Goal: Task Accomplishment & Management: Manage account settings

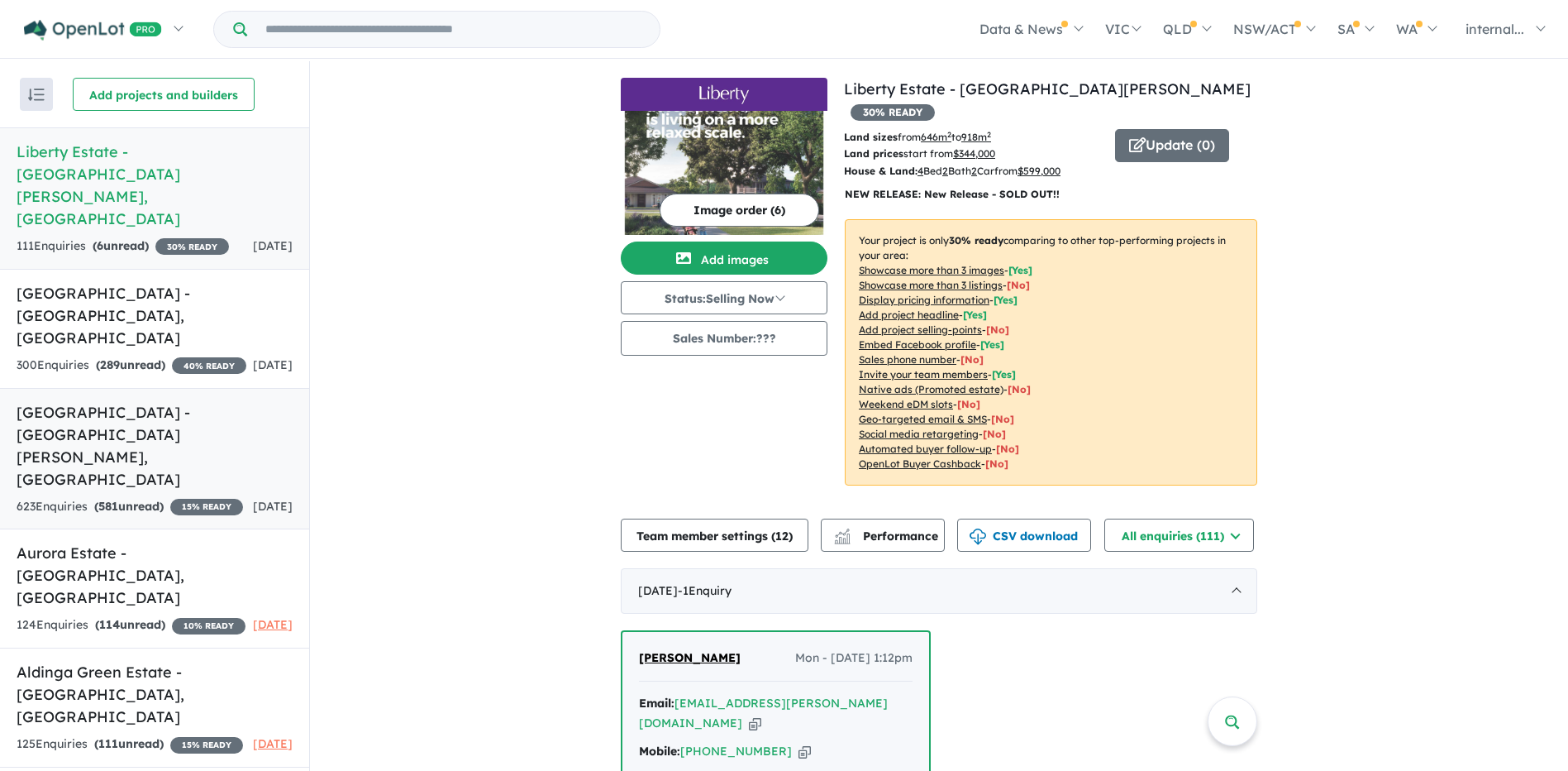
drag, startPoint x: 176, startPoint y: 364, endPoint x: 191, endPoint y: 364, distance: 15.0
click at [176, 401] on h5 "[GEOGRAPHIC_DATA] - [GEOGRAPHIC_DATA][PERSON_NAME][GEOGRAPHIC_DATA]" at bounding box center [155, 445] width 276 height 89
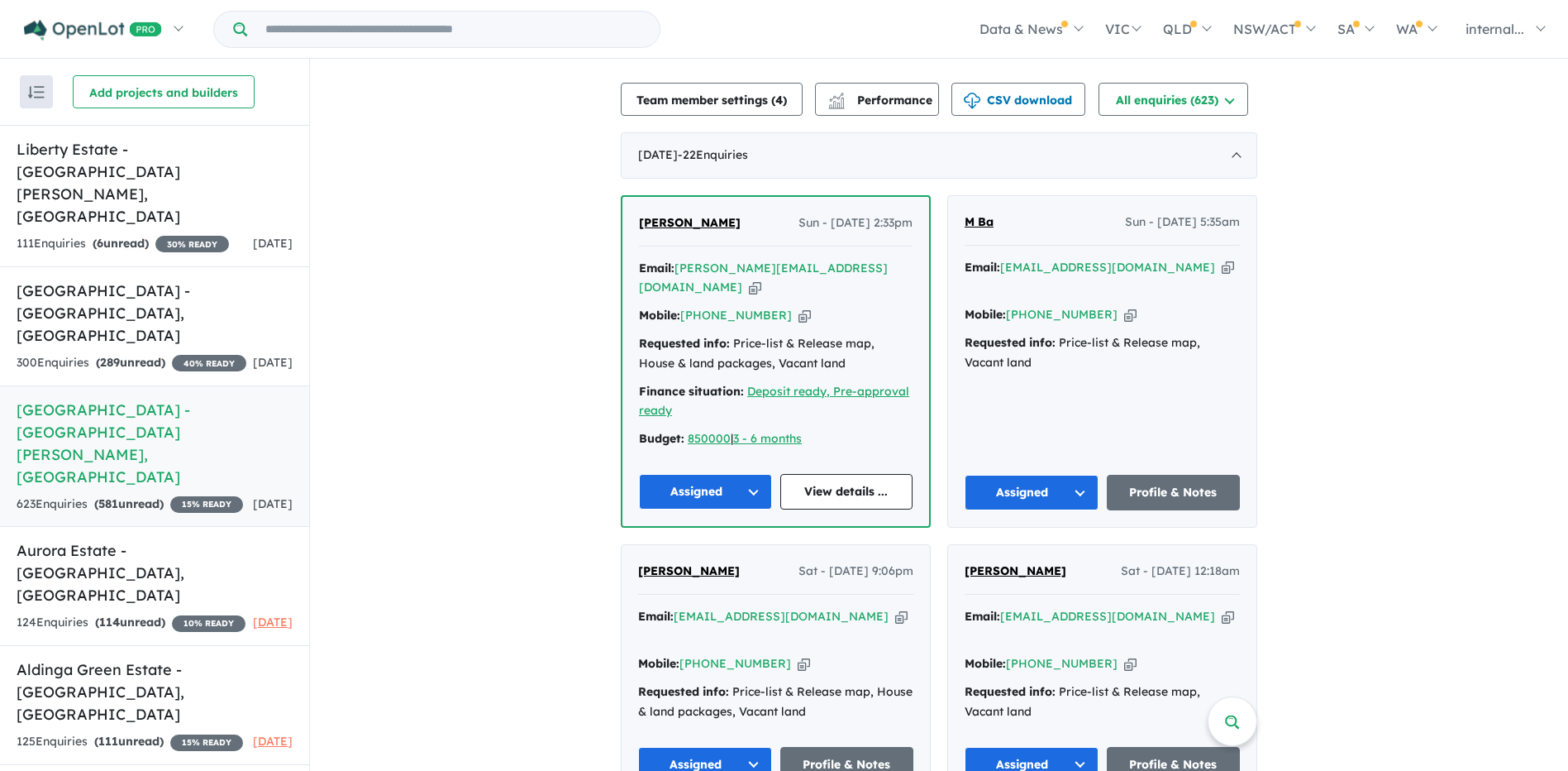
scroll to position [413, 0]
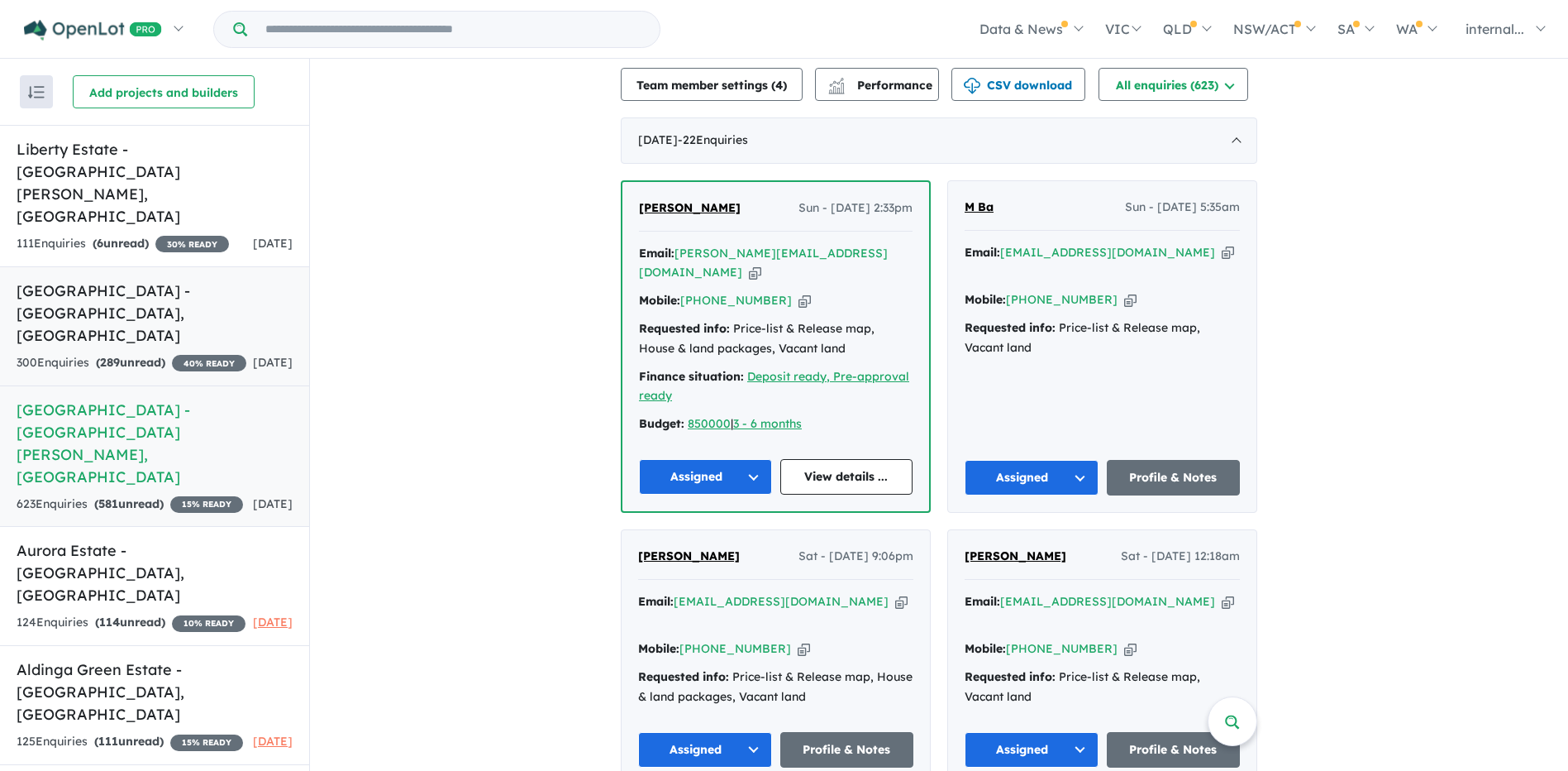
click at [162, 280] on h5 "[GEOGRAPHIC_DATA] - [GEOGRAPHIC_DATA] , [GEOGRAPHIC_DATA]" at bounding box center [155, 313] width 276 height 67
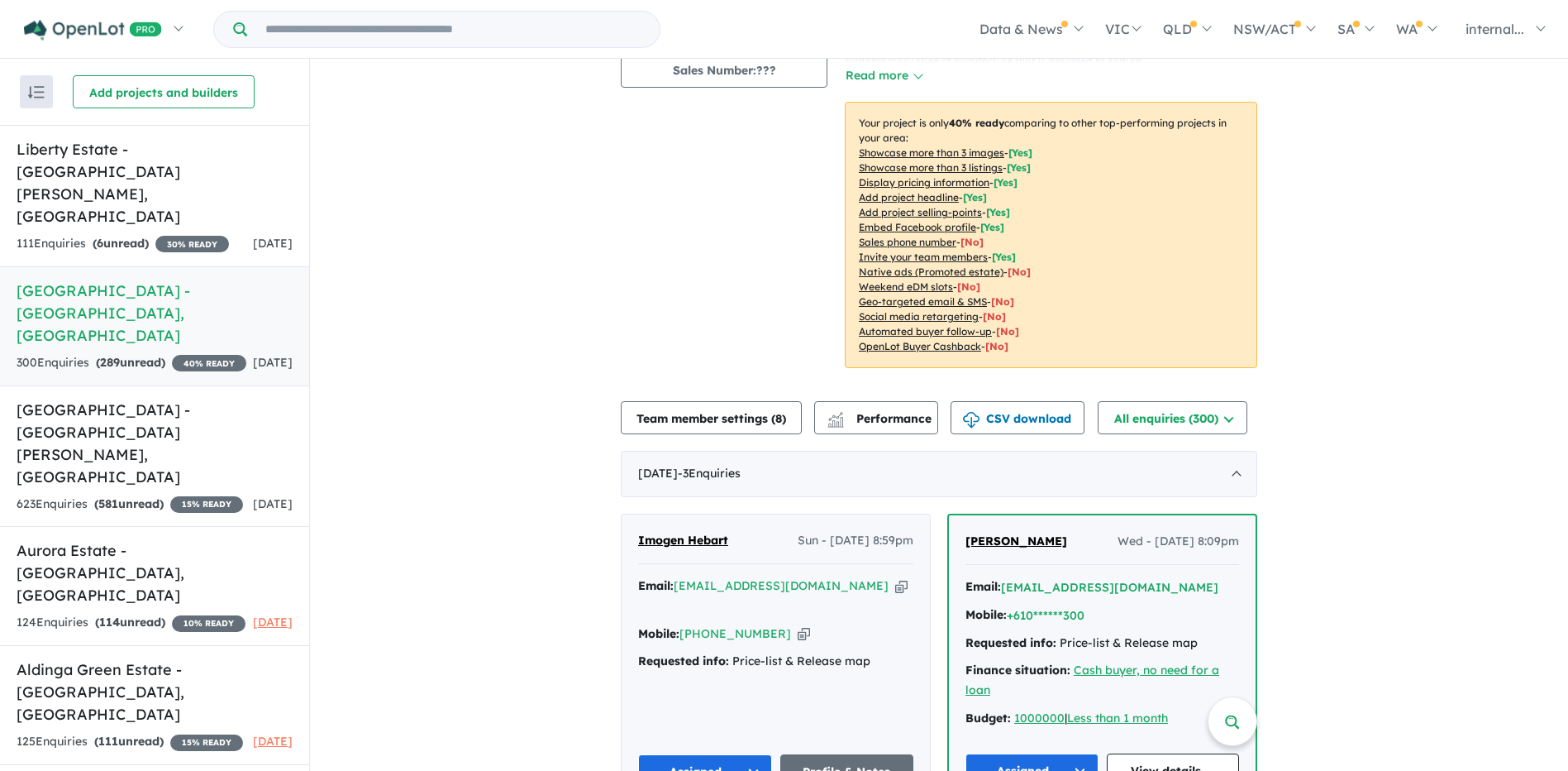
scroll to position [438, 0]
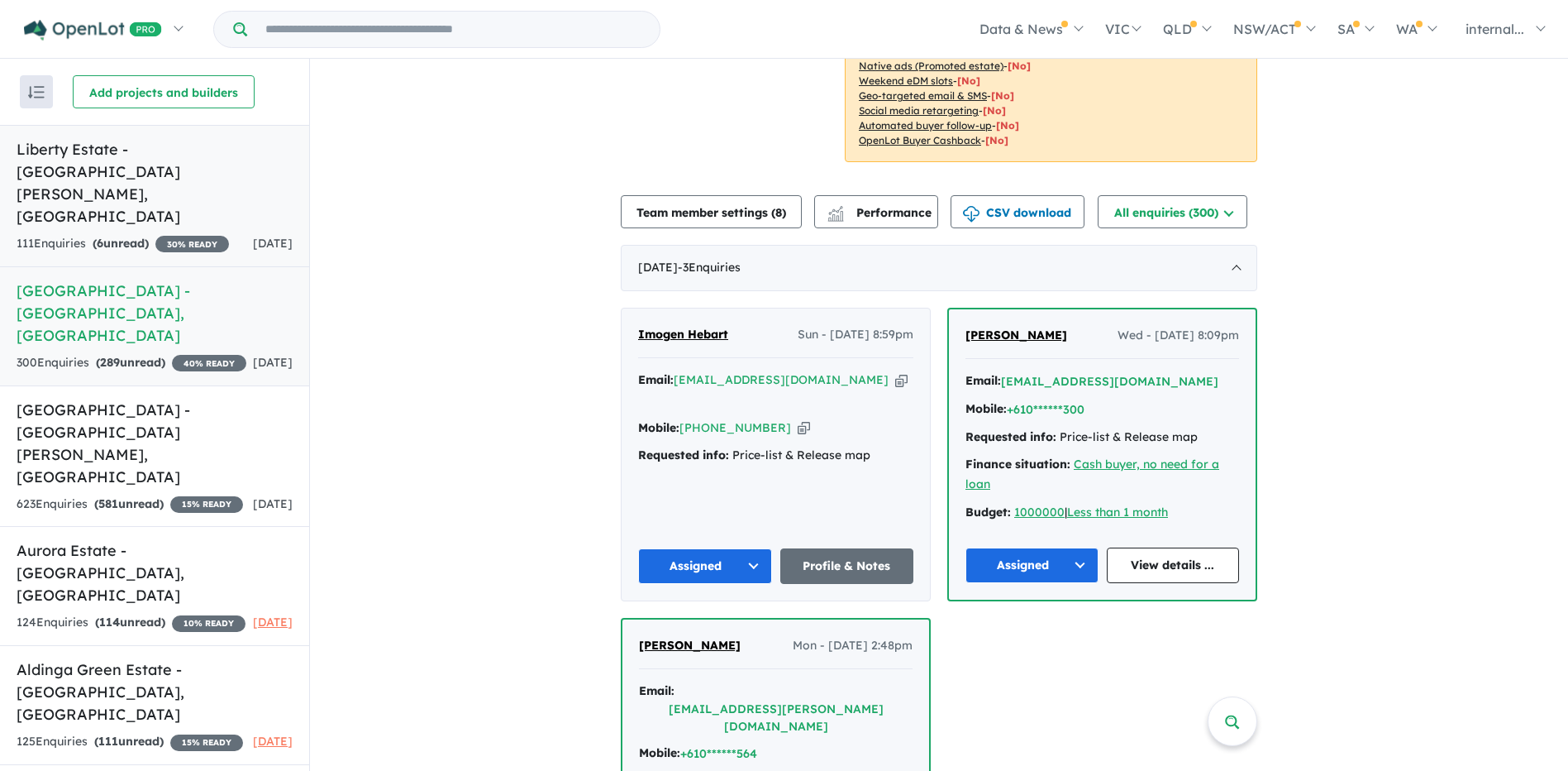
click at [156, 164] on link "Liberty Estate - Two [PERSON_NAME] 111 Enquir ies ( 6 unread) 30 % READY [DATE]" at bounding box center [155, 196] width 309 height 142
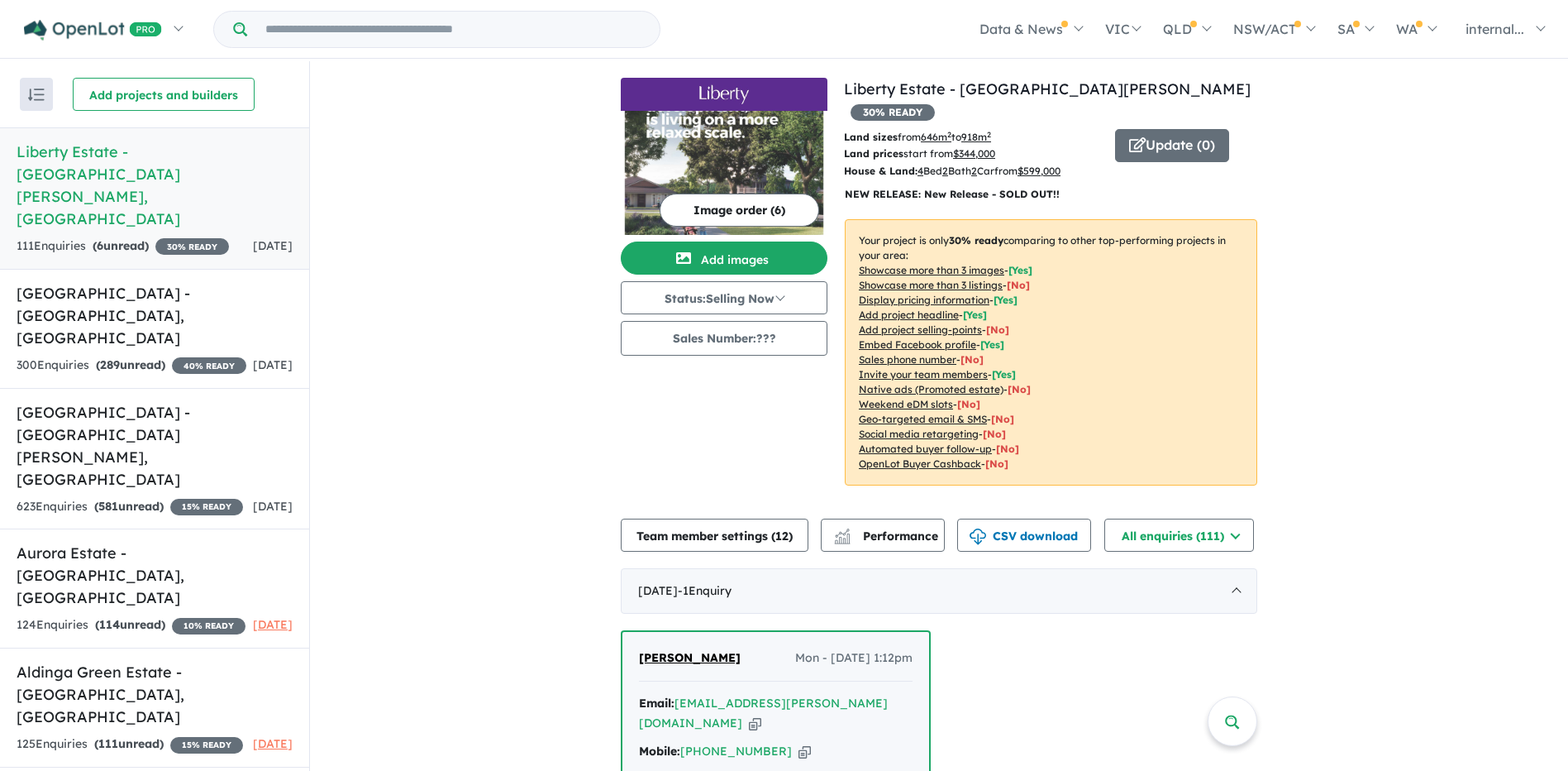
click at [43, 91] on img "button" at bounding box center [36, 95] width 17 height 12
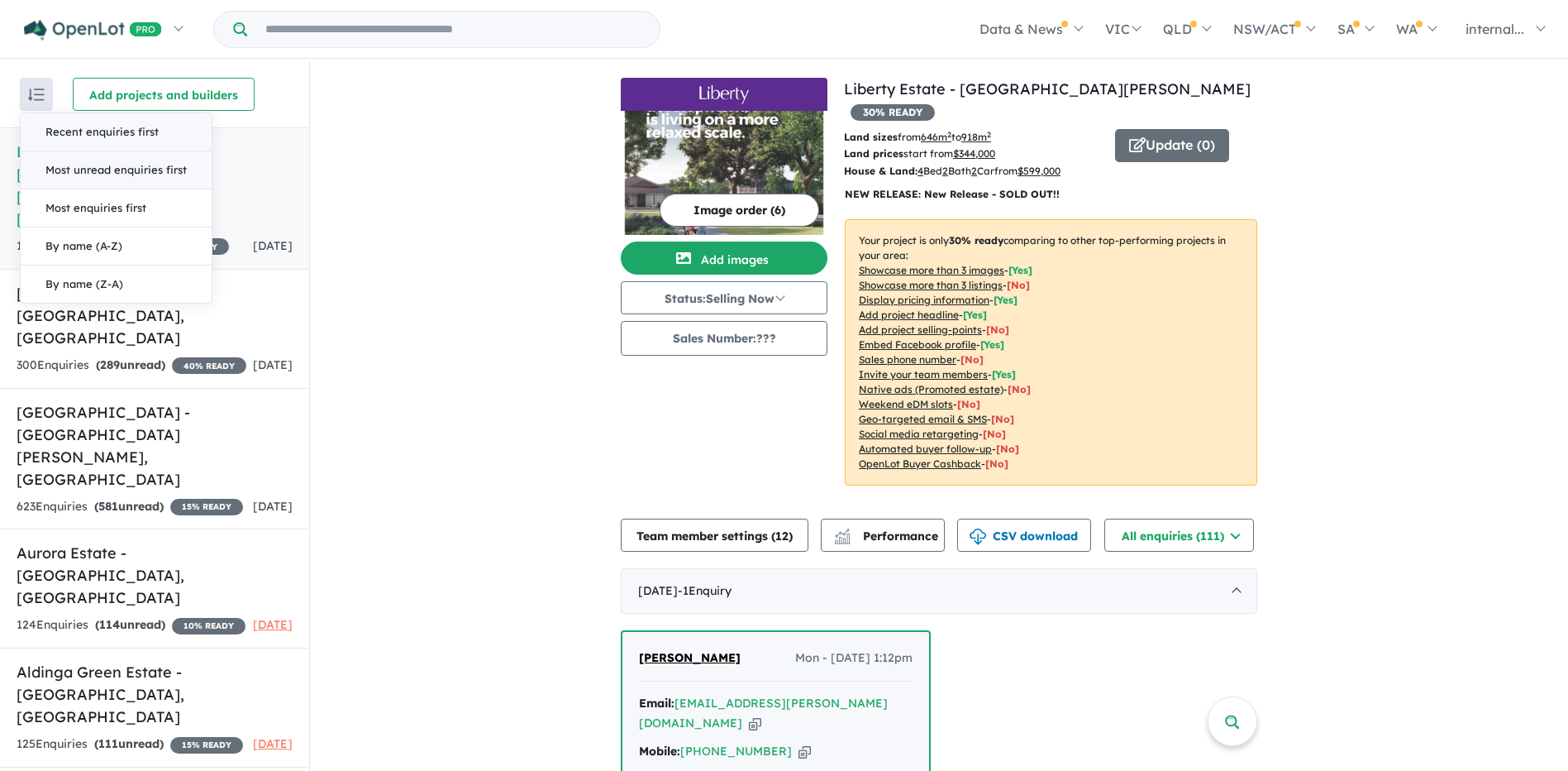
click at [118, 180] on button "Most unread enquiries first" at bounding box center [116, 171] width 191 height 38
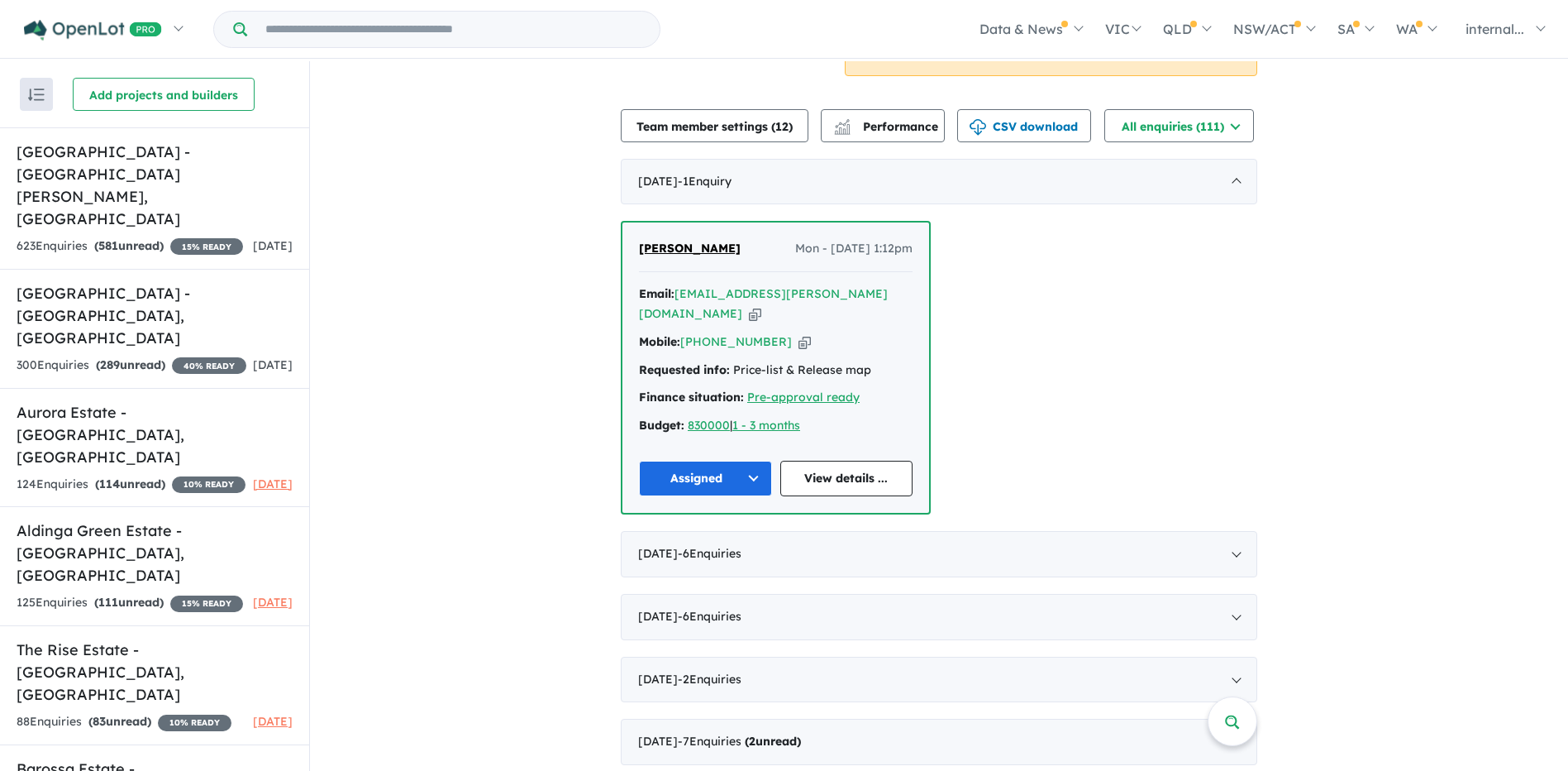
scroll to position [413, 0]
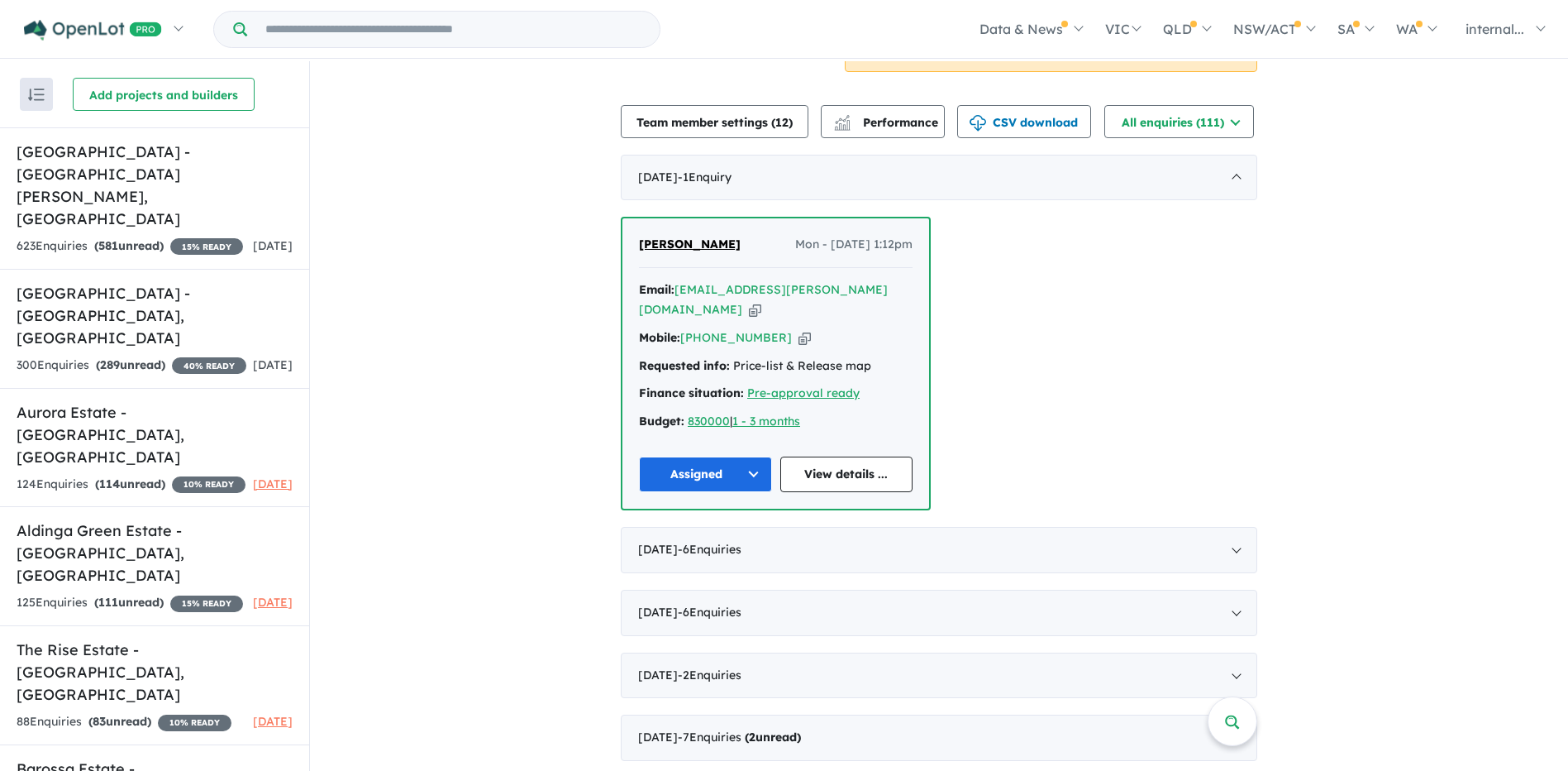
click at [23, 97] on button "button" at bounding box center [36, 94] width 33 height 33
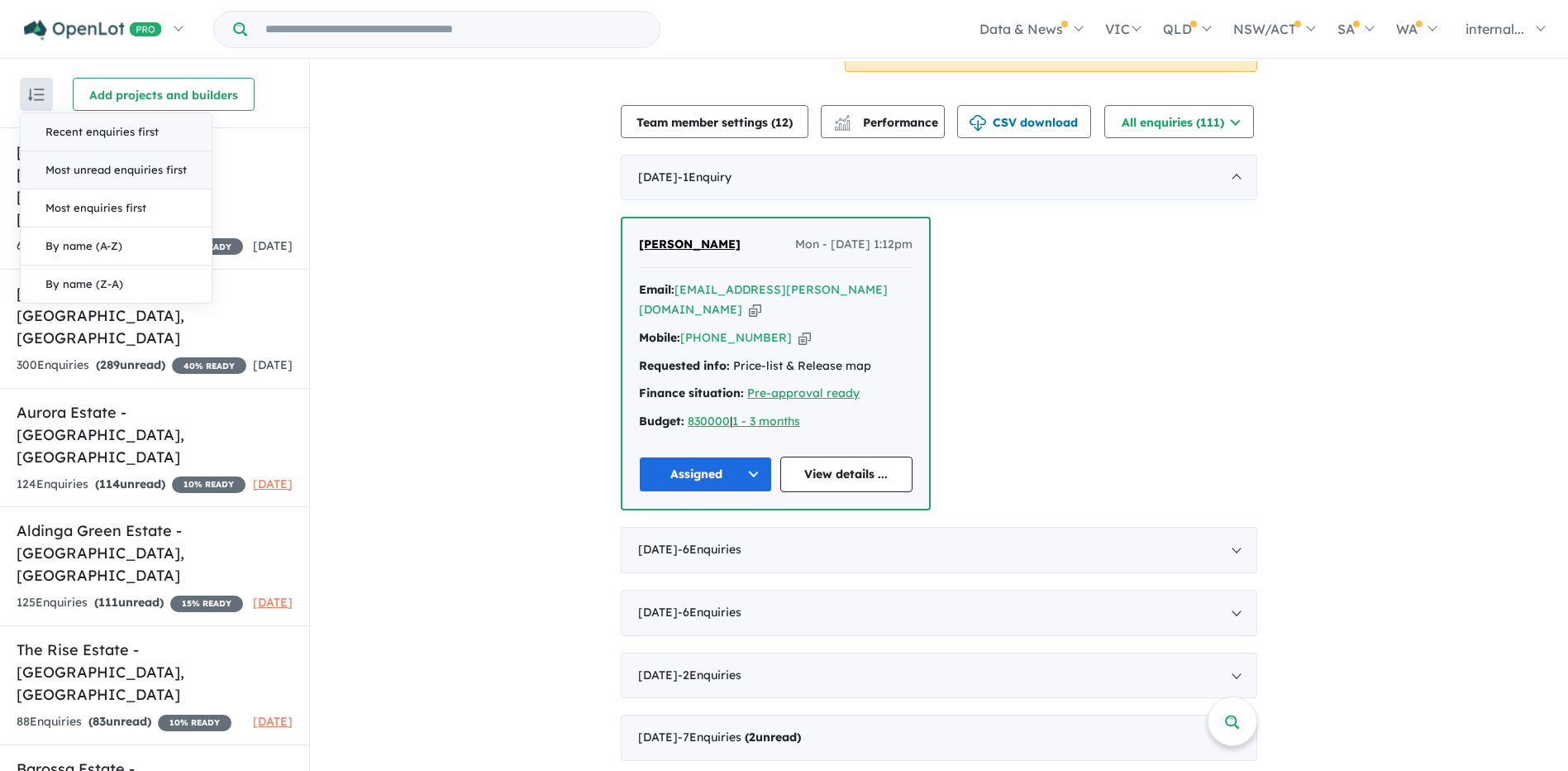
click at [74, 128] on button "Recent enquiries first" at bounding box center [116, 132] width 191 height 38
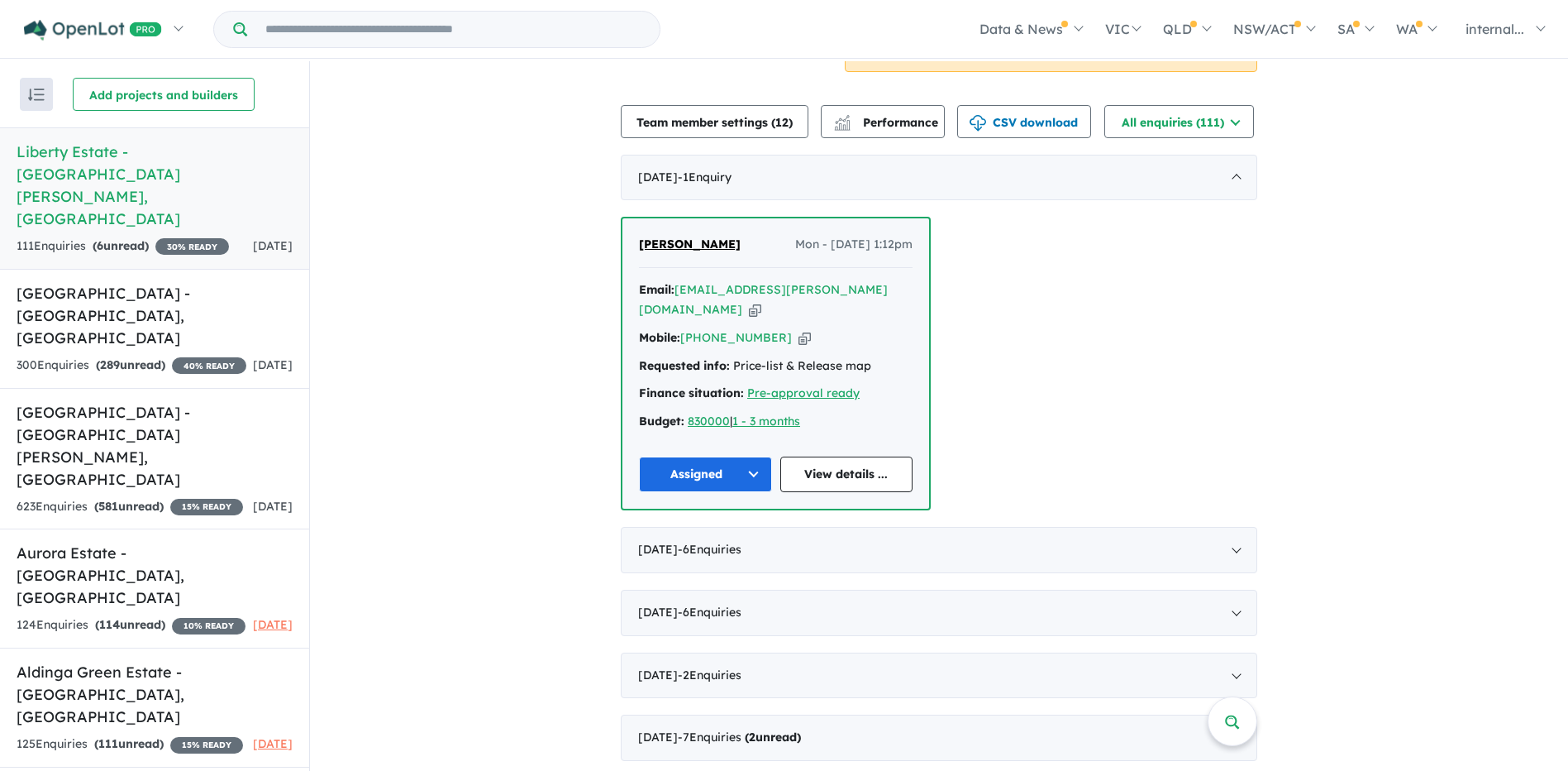
scroll to position [0, 0]
